Goal: Check status: Check status

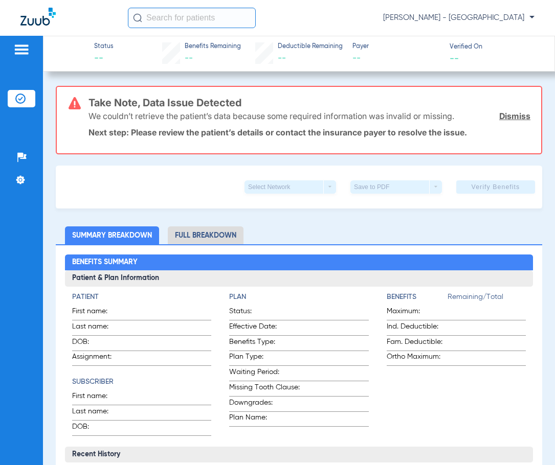
click at [214, 15] on input "text" at bounding box center [192, 18] width 128 height 20
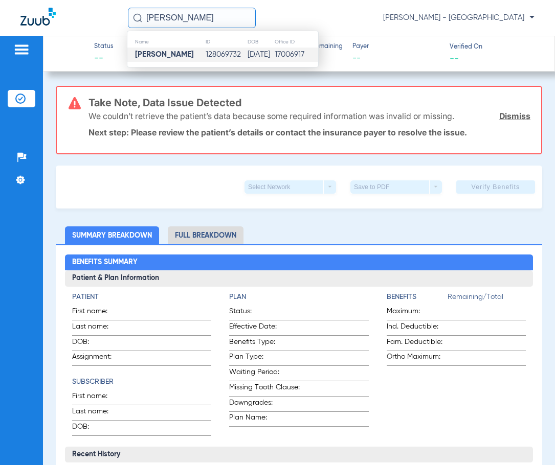
type input "[PERSON_NAME]"
click at [250, 53] on td "[DATE]" at bounding box center [260, 55] width 27 height 14
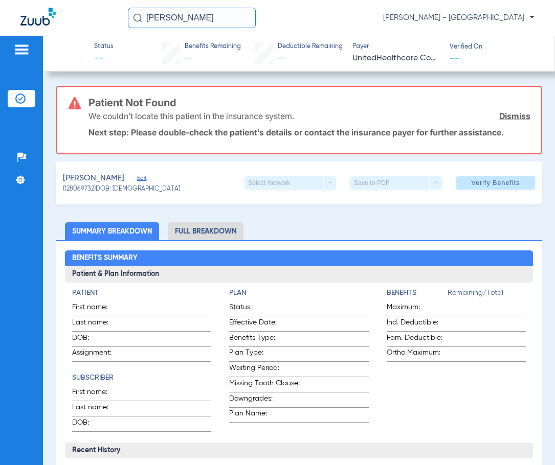
click at [517, 111] on link "Dismiss" at bounding box center [514, 116] width 31 height 10
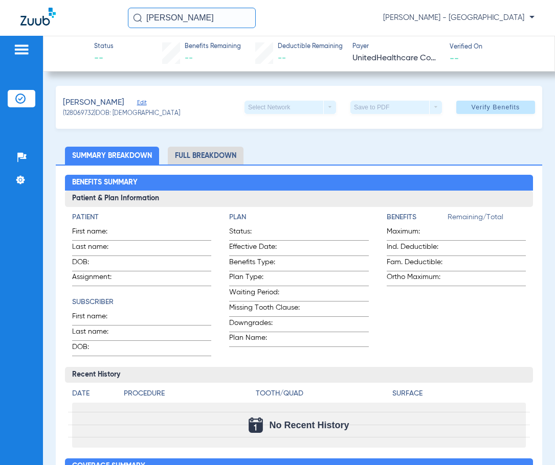
drag, startPoint x: 190, startPoint y: 28, endPoint x: 107, endPoint y: 28, distance: 82.9
click at [111, 28] on div "[PERSON_NAME] [PERSON_NAME] - [GEOGRAPHIC_DATA]" at bounding box center [277, 18] width 555 height 36
click at [175, 20] on input "text" at bounding box center [192, 18] width 128 height 20
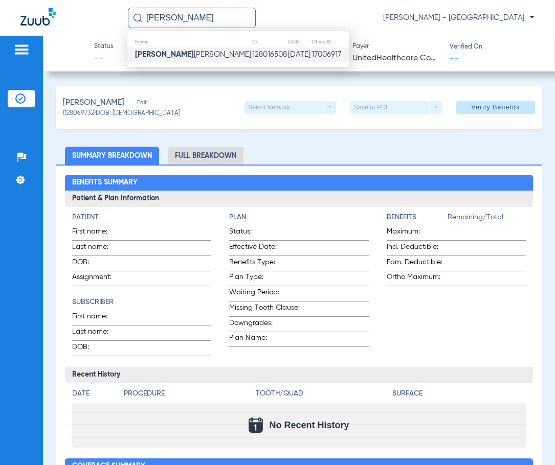
type input "[PERSON_NAME]"
click at [252, 60] on td "128016508" at bounding box center [270, 55] width 36 height 14
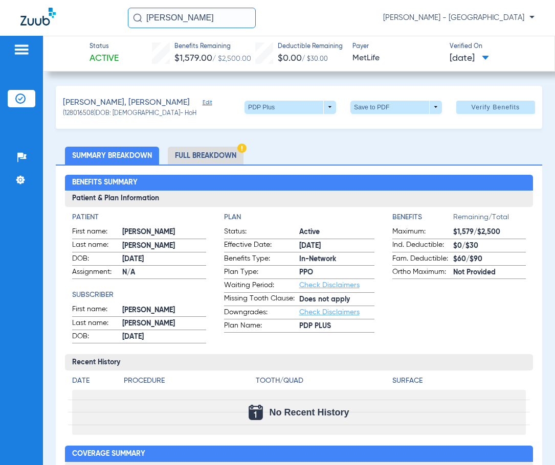
click at [73, 29] on div "[PERSON_NAME] [PERSON_NAME] - [GEOGRAPHIC_DATA]" at bounding box center [277, 18] width 555 height 36
drag, startPoint x: 217, startPoint y: 19, endPoint x: 98, endPoint y: 34, distance: 120.5
click at [98, 34] on div "[PERSON_NAME] [PERSON_NAME] - [GEOGRAPHIC_DATA]" at bounding box center [277, 18] width 555 height 36
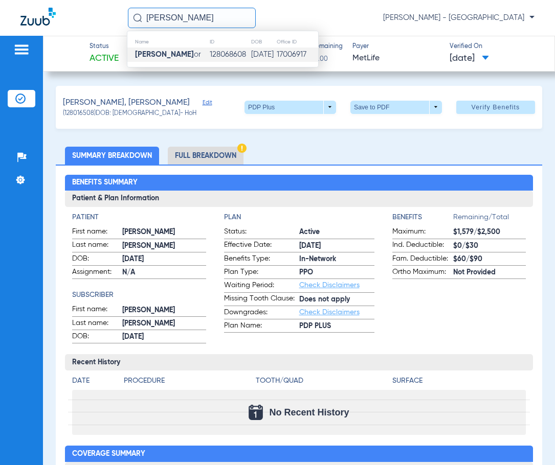
type input "[PERSON_NAME]"
click at [177, 54] on span "[PERSON_NAME] or" at bounding box center [168, 55] width 66 height 8
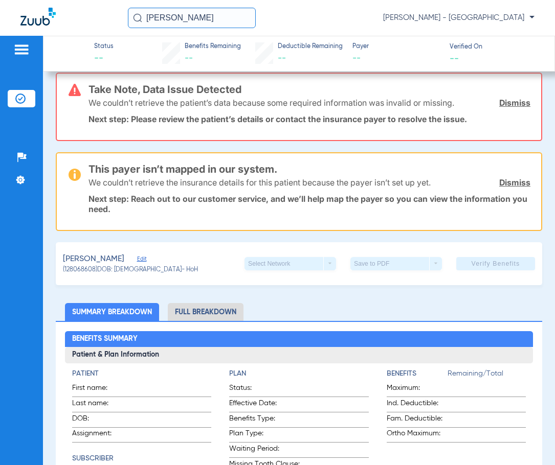
scroll to position [51, 0]
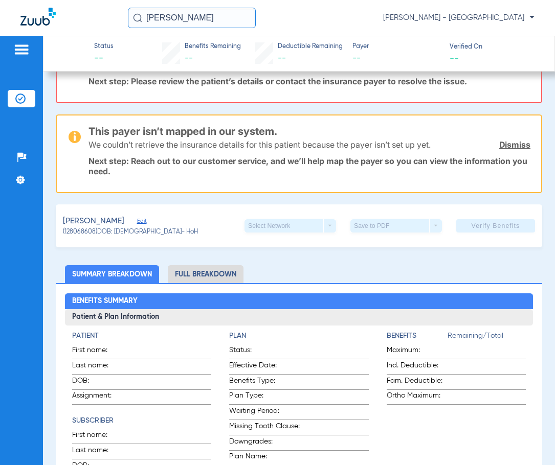
drag, startPoint x: 196, startPoint y: 16, endPoint x: 56, endPoint y: 16, distance: 139.6
click at [57, 16] on div "[PERSON_NAME] [PERSON_NAME] - [GEOGRAPHIC_DATA]" at bounding box center [277, 18] width 555 height 36
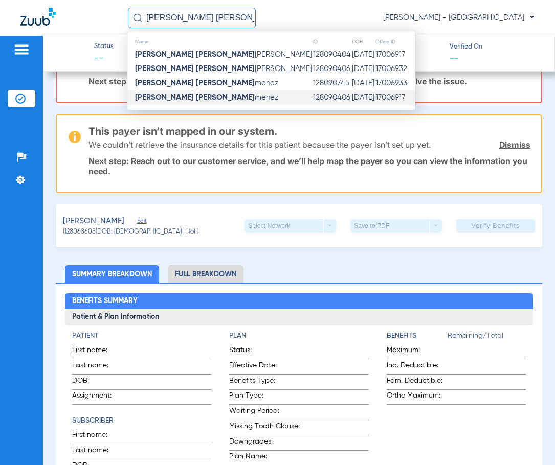
type input "[PERSON_NAME] [PERSON_NAME]"
click at [171, 99] on strong "[PERSON_NAME] [PERSON_NAME]" at bounding box center [195, 98] width 120 height 8
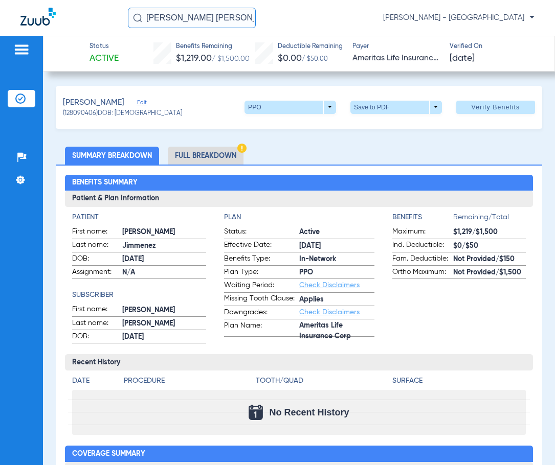
drag, startPoint x: 200, startPoint y: 20, endPoint x: 113, endPoint y: 10, distance: 88.1
click at [113, 10] on div "[PERSON_NAME] [PERSON_NAME] - [GEOGRAPHIC_DATA]" at bounding box center [277, 18] width 555 height 36
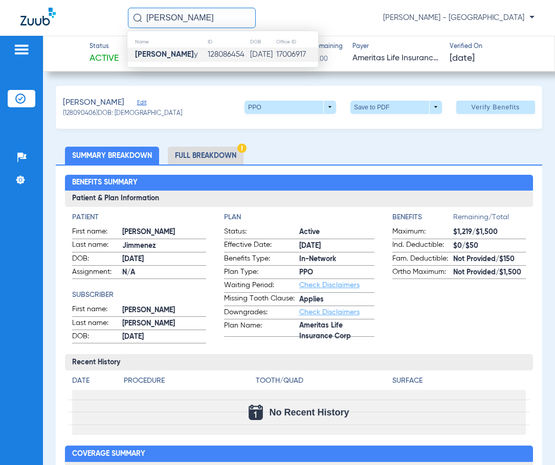
type input "[PERSON_NAME]"
click at [220, 51] on td "128086454" at bounding box center [228, 55] width 42 height 14
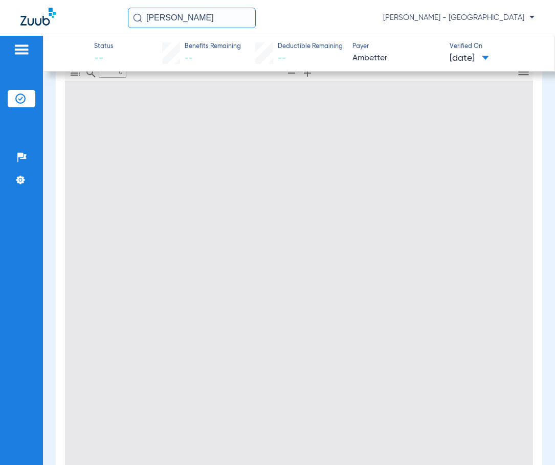
scroll to position [205, 0]
type input "1"
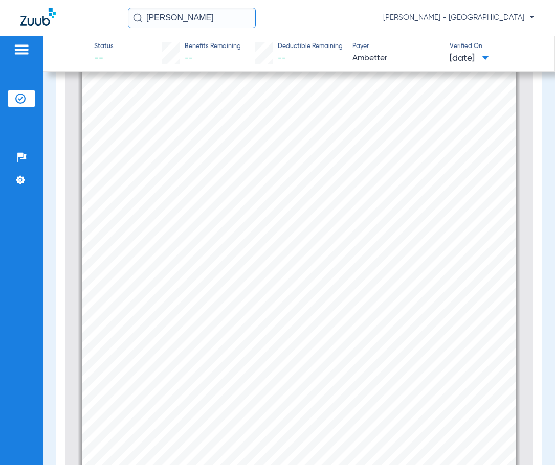
drag, startPoint x: 225, startPoint y: 21, endPoint x: 89, endPoint y: 31, distance: 135.3
click at [93, 31] on div "[PERSON_NAME] [PERSON_NAME] - [GEOGRAPHIC_DATA]" at bounding box center [277, 18] width 555 height 36
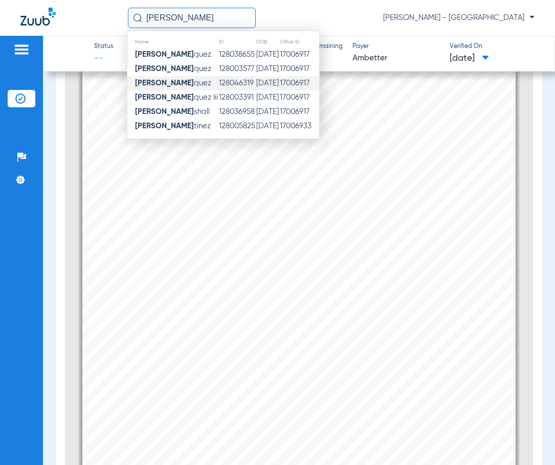
type input "[PERSON_NAME]"
click at [263, 77] on td "[DATE]" at bounding box center [268, 83] width 24 height 14
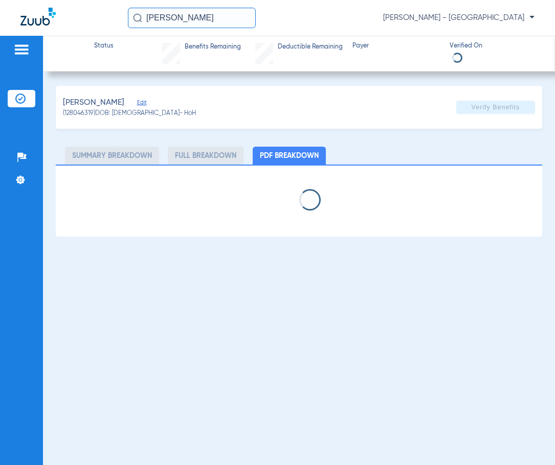
select select "page-width"
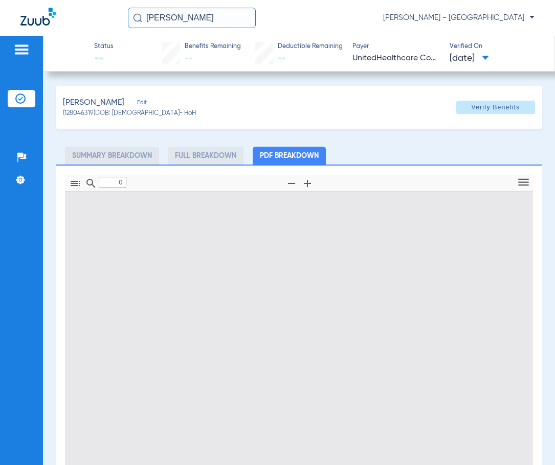
type input "1"
